Goal: Task Accomplishment & Management: Manage account settings

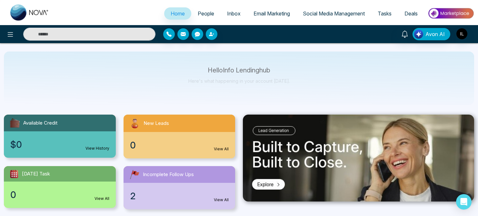
select select "*"
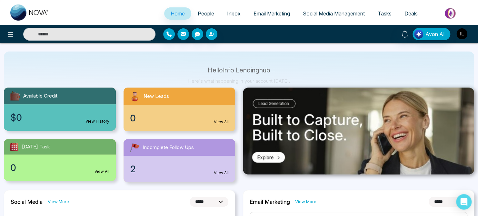
click at [464, 33] on img "button" at bounding box center [461, 33] width 11 height 11
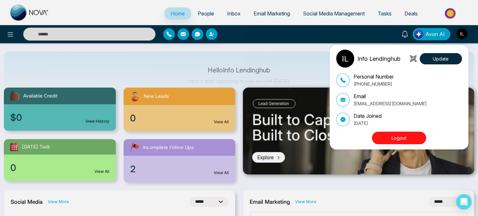
click at [395, 136] on button "Logout" at bounding box center [399, 138] width 54 height 13
